Goal: Transaction & Acquisition: Download file/media

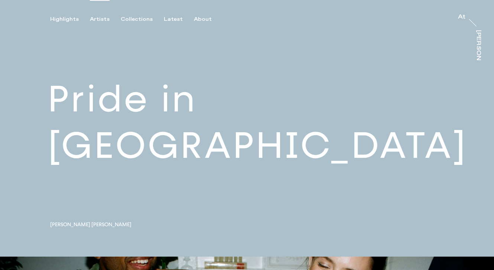
click at [95, 19] on div "Artists" at bounding box center [100, 19] width 20 height 7
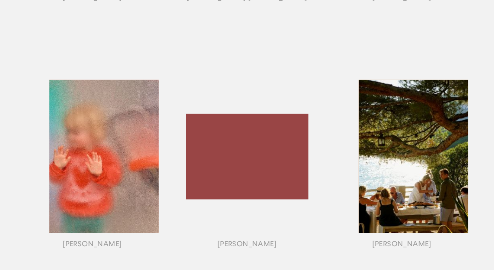
scroll to position [558, 0]
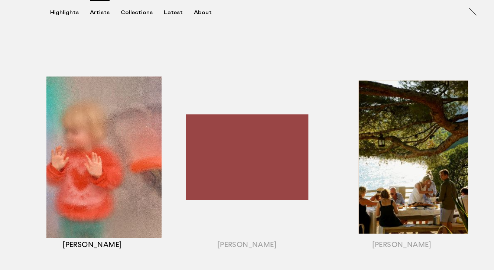
click at [84, 171] on div "button" at bounding box center [92, 166] width 155 height 232
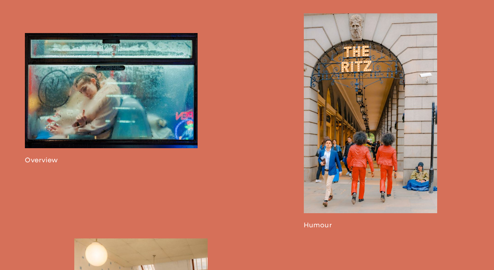
scroll to position [436, 0]
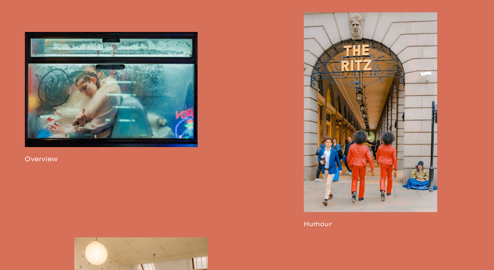
click at [386, 97] on link at bounding box center [370, 120] width 133 height 216
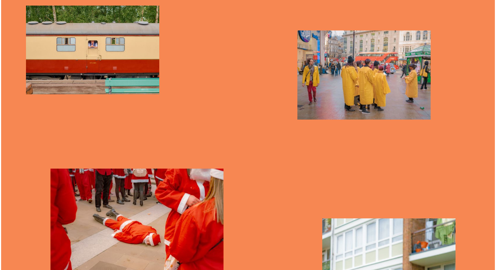
scroll to position [1625, 0]
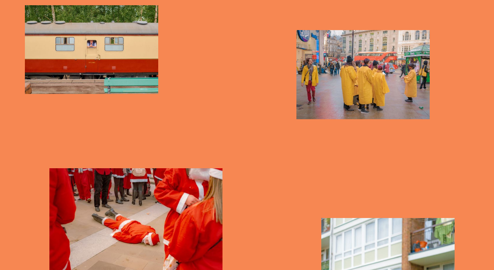
click at [350, 77] on img "button" at bounding box center [362, 74] width 133 height 89
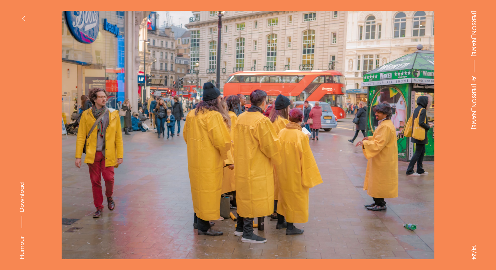
click at [23, 196] on span "Download" at bounding box center [21, 197] width 7 height 30
click at [22, 17] on icon "button" at bounding box center [23, 19] width 3 height 6
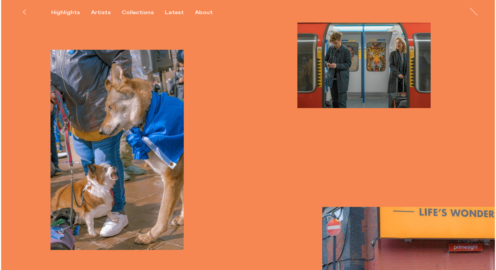
scroll to position [2641, 0]
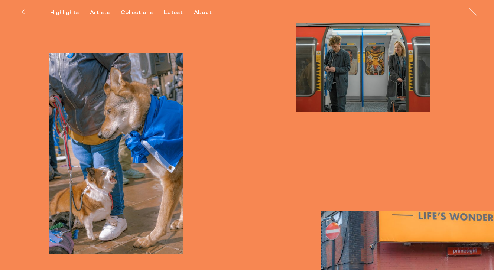
click at [109, 157] on img "button" at bounding box center [115, 153] width 133 height 200
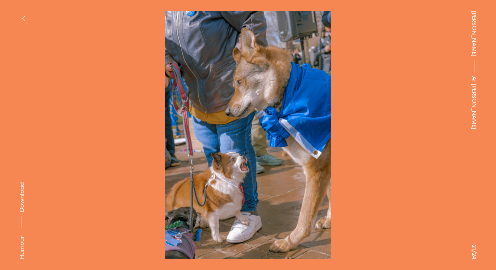
click at [23, 18] on icon "button" at bounding box center [23, 19] width 3 height 6
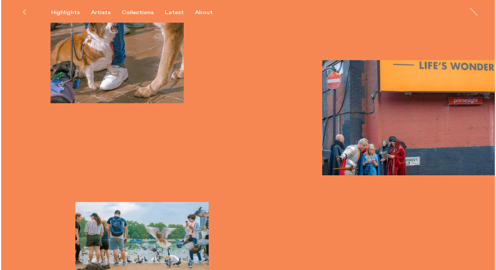
scroll to position [2791, 0]
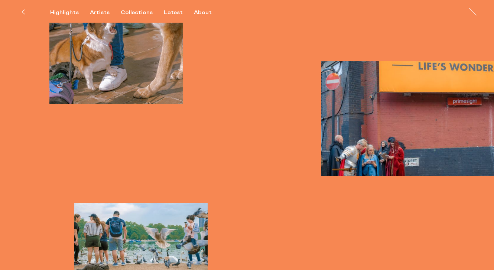
click at [396, 111] on img "button" at bounding box center [407, 118] width 173 height 115
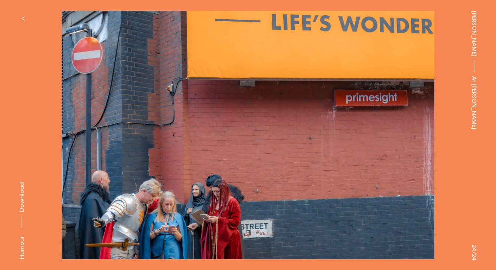
click at [22, 13] on button "button" at bounding box center [23, 18] width 16 height 16
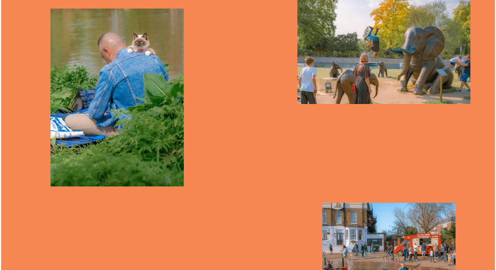
scroll to position [801, 0]
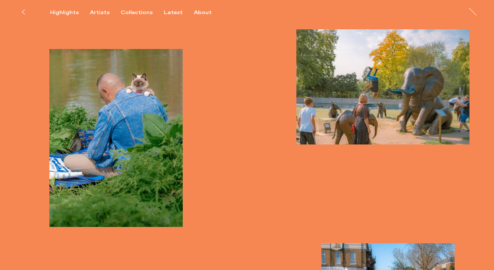
click at [129, 146] on img "button" at bounding box center [115, 138] width 133 height 178
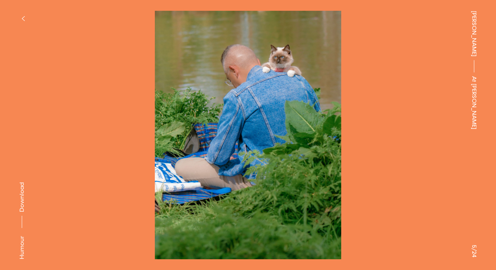
click at [22, 199] on span "Download" at bounding box center [21, 197] width 7 height 30
click at [22, 18] on icon "button" at bounding box center [23, 18] width 3 height 4
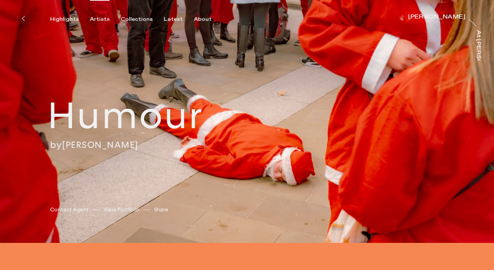
click at [98, 21] on div "Artists" at bounding box center [100, 19] width 20 height 7
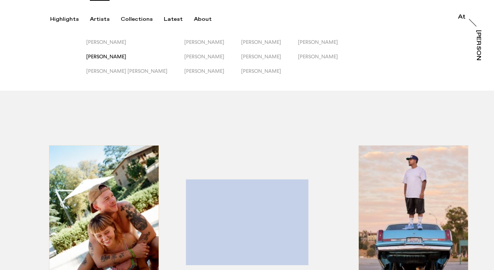
click at [100, 55] on span "[PERSON_NAME]" at bounding box center [106, 56] width 40 height 6
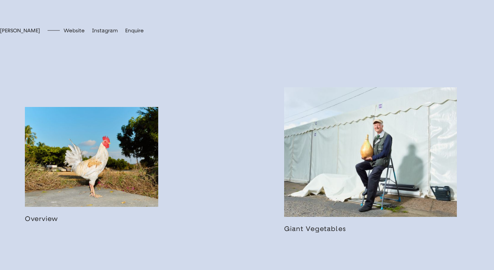
scroll to position [380, 0]
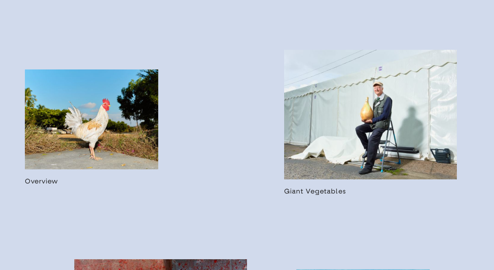
click at [382, 138] on link at bounding box center [370, 122] width 173 height 145
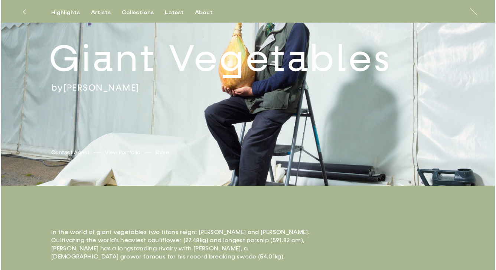
scroll to position [340, 0]
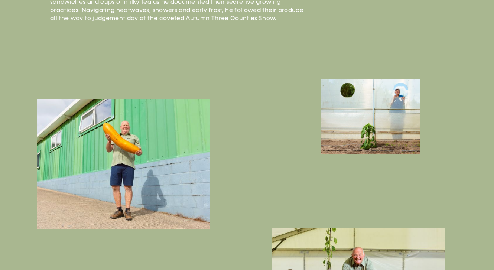
click at [168, 176] on img "button" at bounding box center [123, 164] width 173 height 130
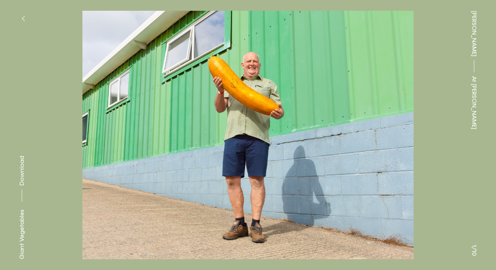
click at [22, 170] on span "Download" at bounding box center [21, 171] width 7 height 30
click at [24, 17] on icon "button" at bounding box center [23, 18] width 3 height 4
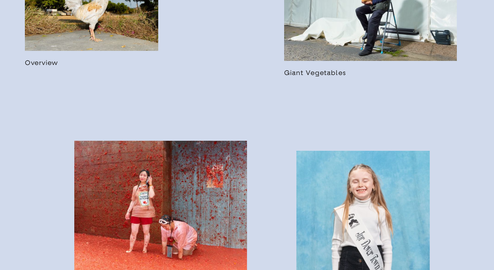
scroll to position [614, 0]
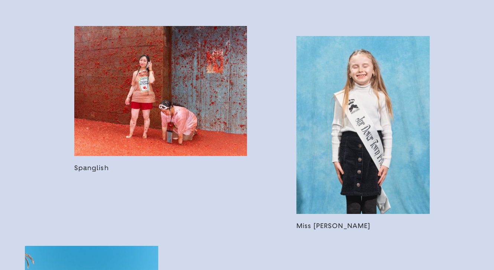
click at [179, 100] on link at bounding box center [160, 99] width 173 height 146
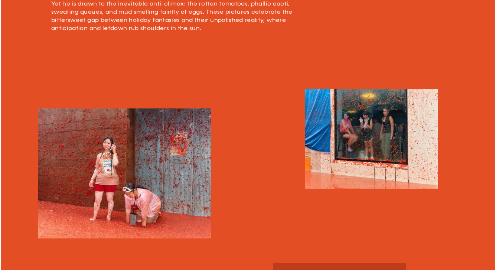
scroll to position [354, 0]
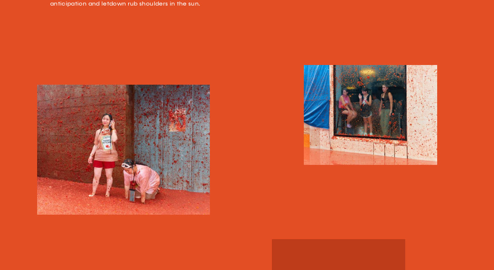
click at [115, 144] on img "button" at bounding box center [123, 150] width 173 height 130
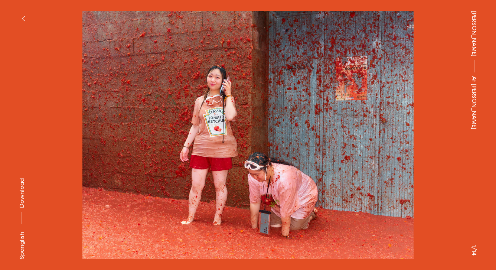
click at [23, 191] on span "Download" at bounding box center [21, 193] width 7 height 30
click at [22, 15] on button "button" at bounding box center [23, 18] width 16 height 16
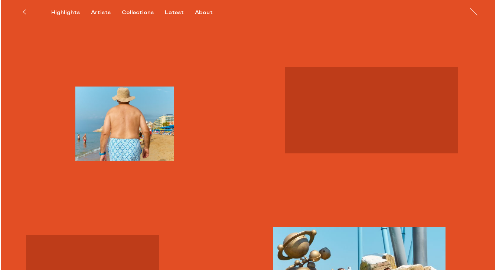
scroll to position [785, 0]
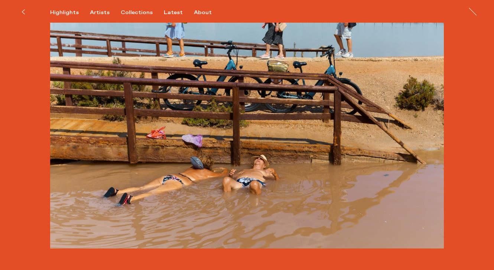
click at [228, 165] on img at bounding box center [246, 100] width 393 height 295
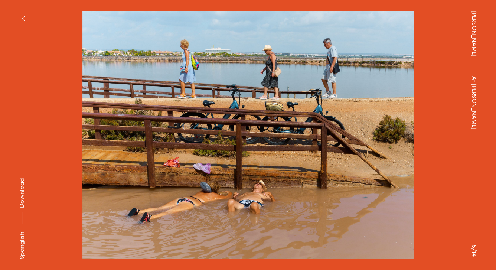
click at [23, 185] on span "Download" at bounding box center [21, 193] width 7 height 30
click at [22, 19] on icon "button" at bounding box center [23, 19] width 3 height 6
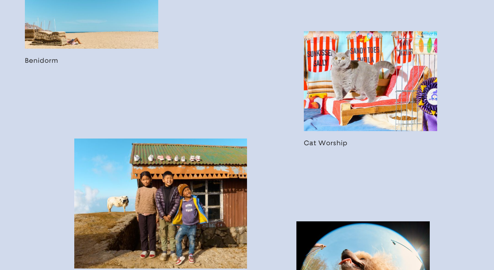
scroll to position [910, 0]
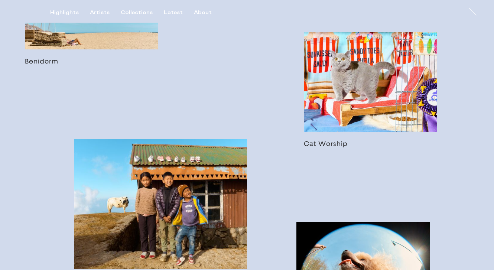
click at [100, 6] on div "Highlights Artists Collections Latest About [PERSON_NAME] [PERSON_NAME] At [PER…" at bounding box center [248, 11] width 496 height 23
click at [120, 47] on link at bounding box center [91, 7] width 133 height 116
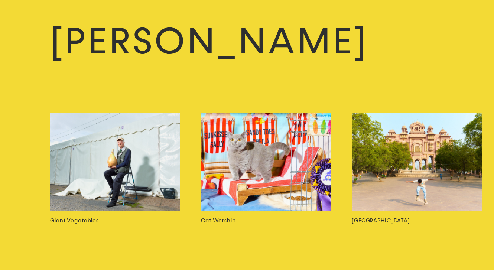
scroll to position [1684, 0]
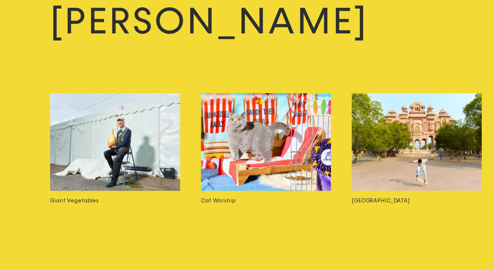
click at [249, 135] on img at bounding box center [266, 142] width 130 height 98
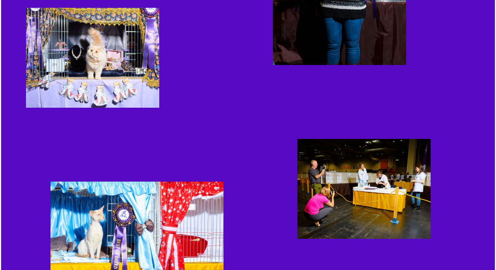
scroll to position [727, 0]
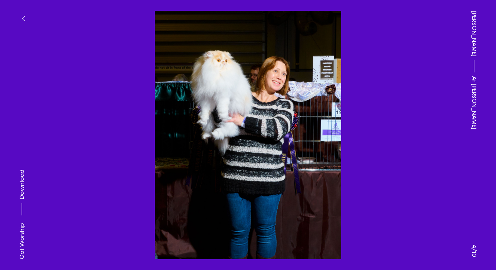
click at [22, 187] on span "Download" at bounding box center [21, 185] width 7 height 30
click at [23, 15] on button "button" at bounding box center [23, 18] width 16 height 16
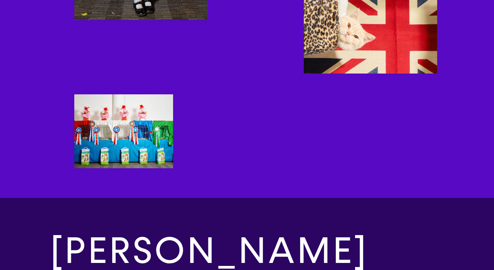
scroll to position [1295, 0]
